Goal: Check status: Check status

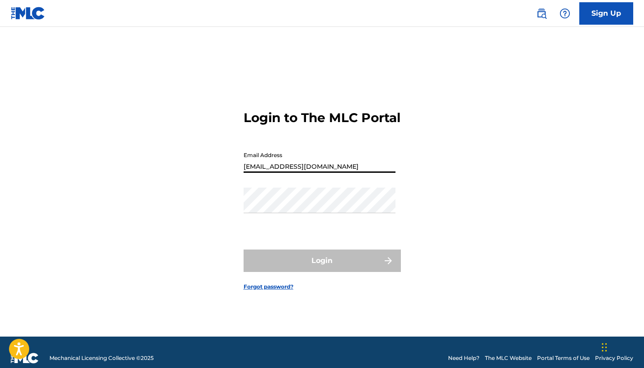
type input "[EMAIL_ADDRESS][DOMAIN_NAME]"
click at [322, 269] on button "Login" at bounding box center [322, 261] width 157 height 22
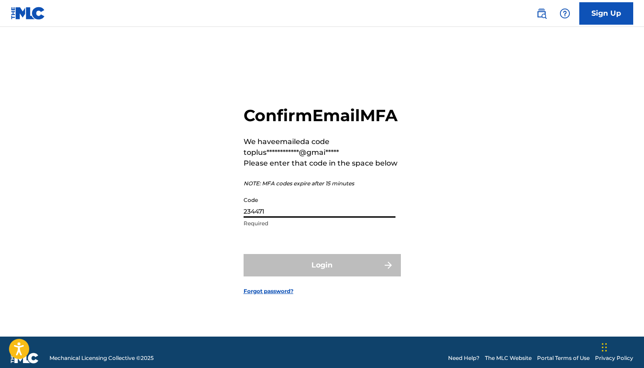
type input "234471"
click at [322, 275] on button "Login" at bounding box center [322, 265] width 157 height 22
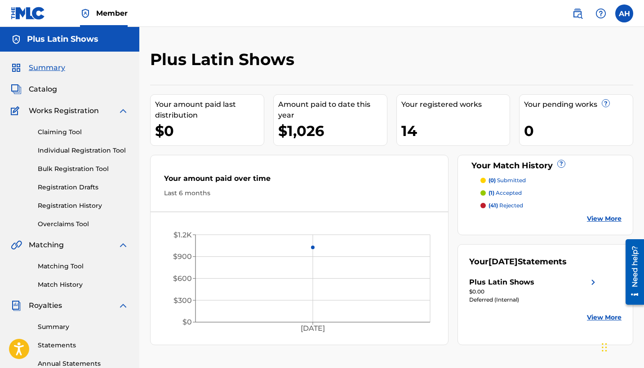
click at [607, 319] on link "View More" at bounding box center [604, 317] width 35 height 9
